Goal: Task Accomplishment & Management: Use online tool/utility

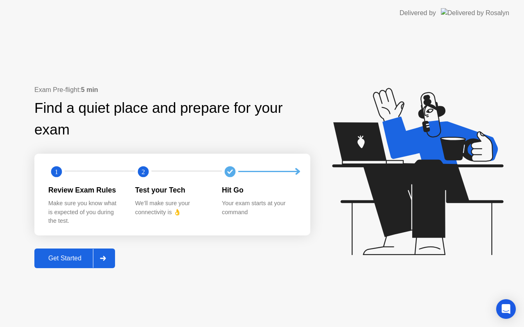
click at [64, 258] on div "Get Started" at bounding box center [65, 258] width 56 height 7
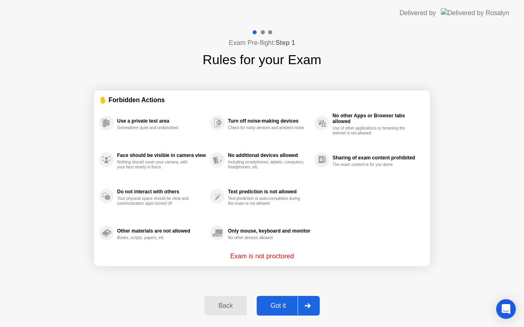
click at [281, 306] on div "Got it" at bounding box center [278, 305] width 38 height 7
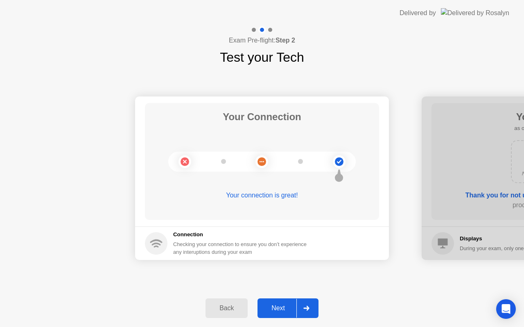
click at [308, 309] on icon at bounding box center [306, 308] width 6 height 5
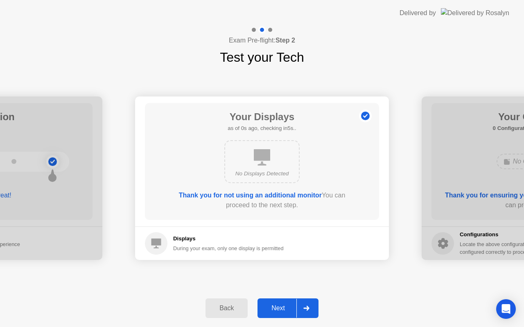
click at [308, 309] on icon at bounding box center [306, 308] width 6 height 5
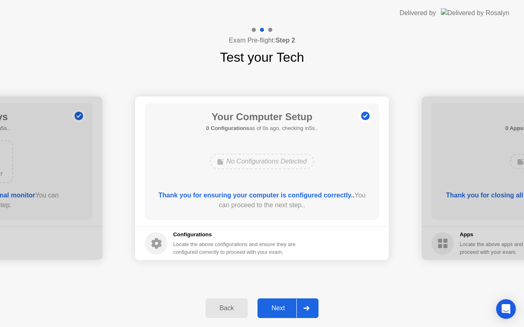
click at [308, 309] on icon at bounding box center [306, 308] width 6 height 5
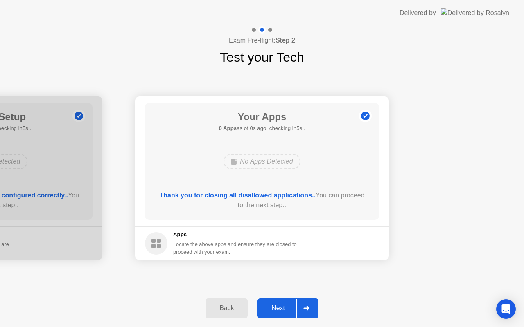
click at [308, 309] on icon at bounding box center [306, 308] width 6 height 5
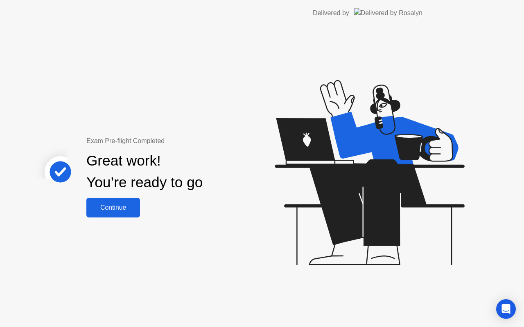
click at [308, 309] on div "Exam Pre-flight Completed Great work! You’re ready to go Continue" at bounding box center [218, 176] width 437 height 301
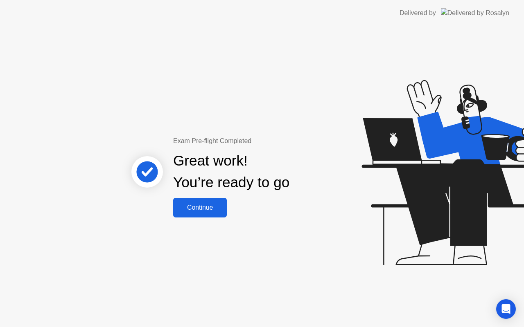
click at [196, 213] on button "Continue" at bounding box center [200, 208] width 54 height 20
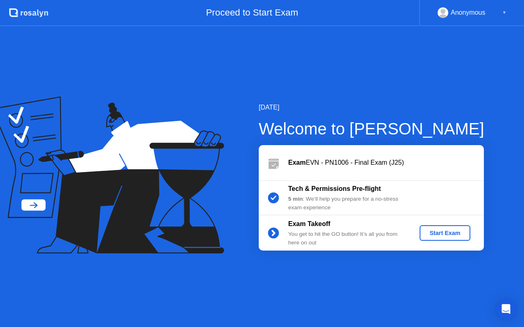
click at [434, 232] on div "Start Exam" at bounding box center [444, 233] width 44 height 7
